Goal: Task Accomplishment & Management: Use online tool/utility

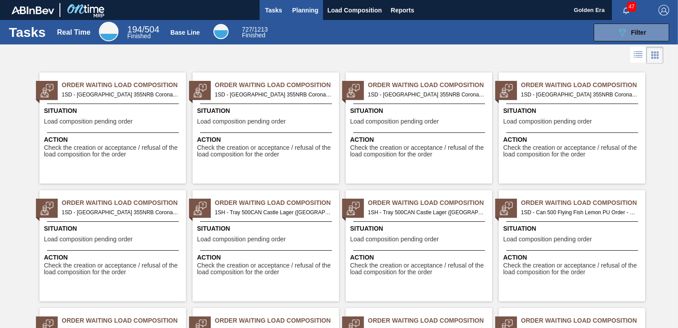
click at [298, 7] on span "Planning" at bounding box center [306, 10] width 26 height 11
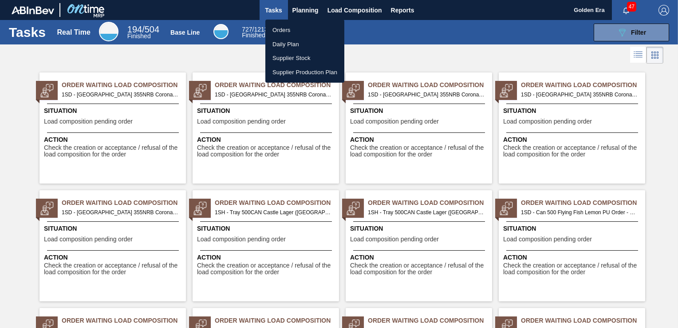
click at [289, 29] on li "Orders" at bounding box center [304, 30] width 79 height 14
click at [641, 28] on div "Orders Daily Plan Supplier Stock Supplier Production Plan" at bounding box center [339, 164] width 678 height 328
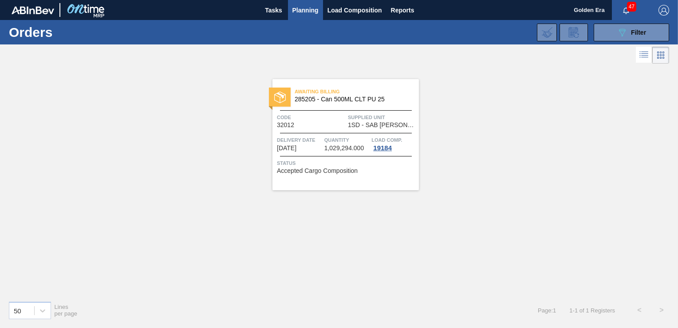
click at [368, 308] on div "50 Lines per page Page : 1 1 - 1 of 1 Registers < >" at bounding box center [339, 309] width 678 height 33
click at [622, 34] on icon "089F7B8B-B2A5-4AFE-B5C0-19BA573D28AC" at bounding box center [622, 32] width 11 height 11
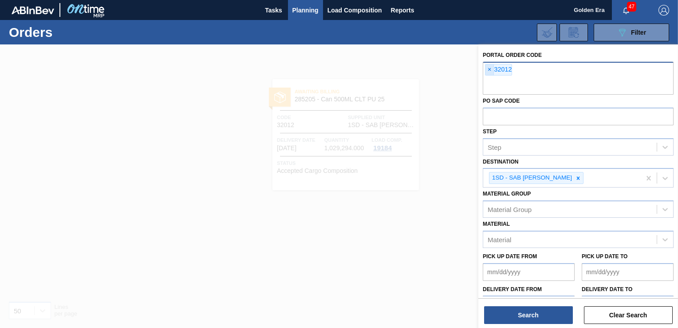
click at [490, 70] on span "×" at bounding box center [490, 69] width 8 height 11
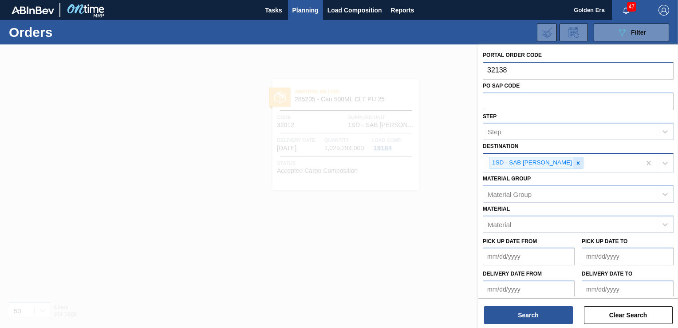
click at [575, 166] on div at bounding box center [579, 162] width 10 height 11
type input "32138"
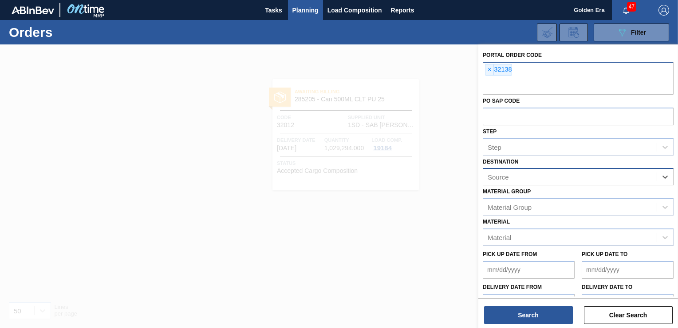
click at [619, 182] on div "Source" at bounding box center [570, 176] width 174 height 13
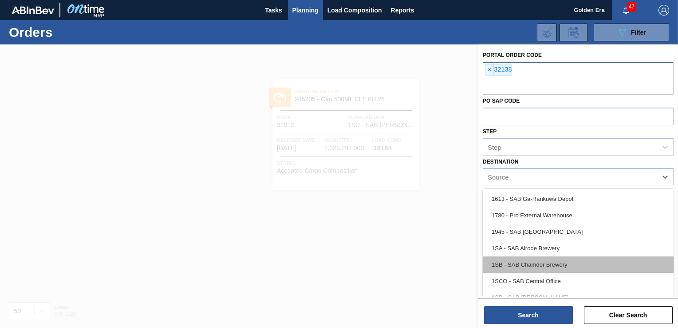
click at [577, 261] on div "1SB - SAB Chamdor Brewery" at bounding box center [578, 264] width 191 height 16
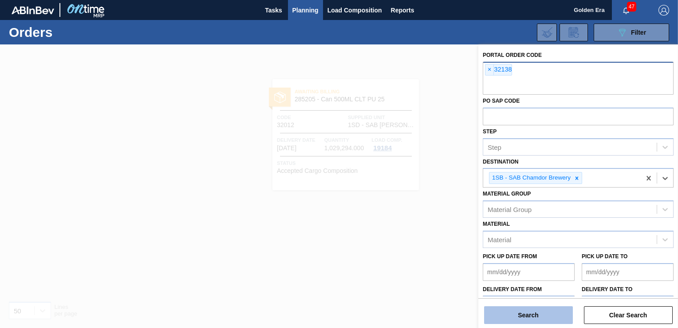
click at [536, 312] on button "Search" at bounding box center [528, 315] width 89 height 18
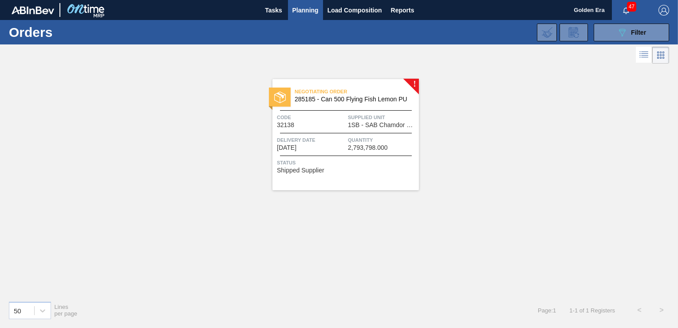
click at [375, 167] on div "Status Shipped Supplier" at bounding box center [347, 165] width 140 height 14
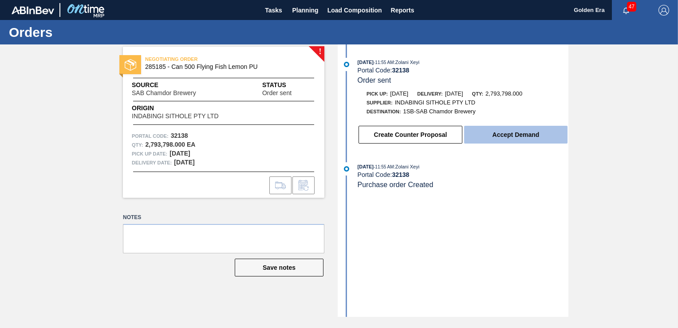
click at [499, 136] on button "Accept Demand" at bounding box center [515, 135] width 103 height 18
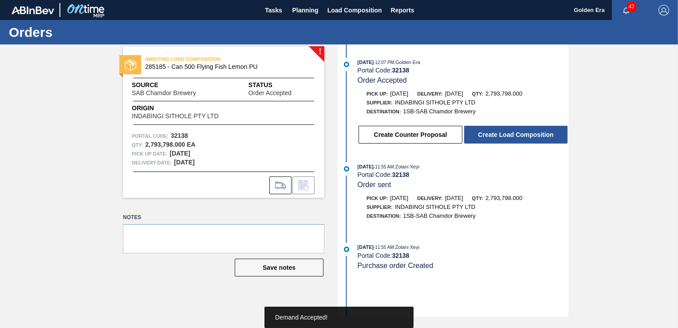
click at [499, 136] on button "Create Load Composition" at bounding box center [515, 135] width 103 height 18
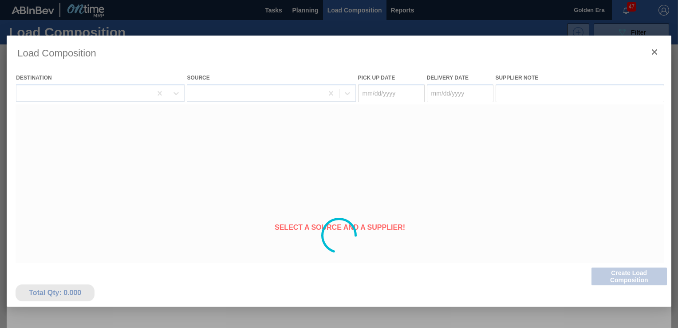
type Date "[DATE]"
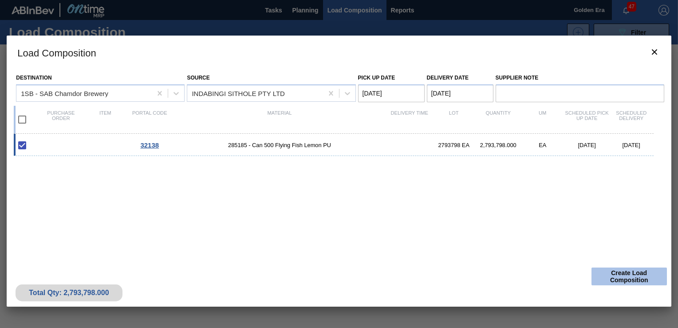
click at [635, 281] on button "Create Load Composition" at bounding box center [629, 276] width 75 height 18
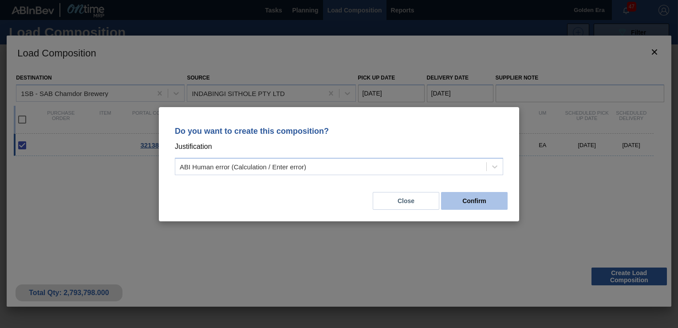
click at [493, 205] on button "Confirm" at bounding box center [474, 201] width 67 height 18
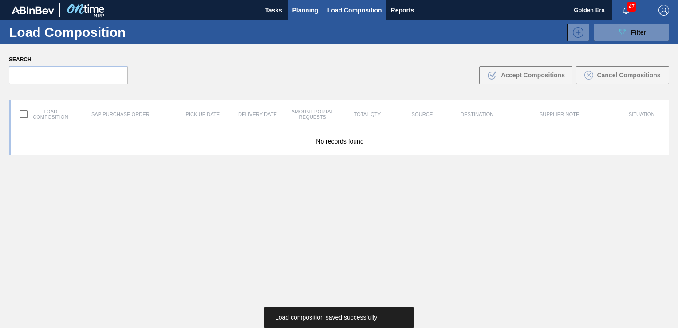
click at [309, 12] on span "Planning" at bounding box center [306, 10] width 26 height 11
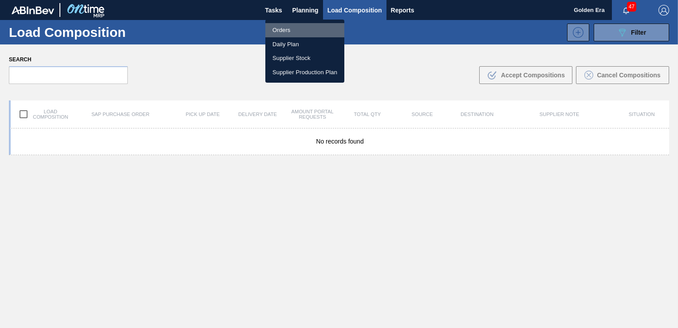
click at [299, 26] on li "Orders" at bounding box center [304, 30] width 79 height 14
